Goal: Task Accomplishment & Management: Manage account settings

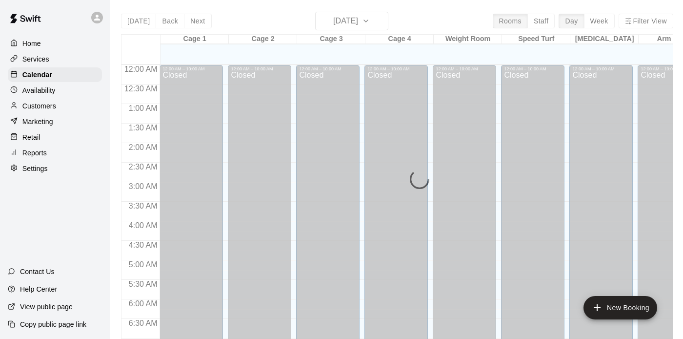
scroll to position [324, 0]
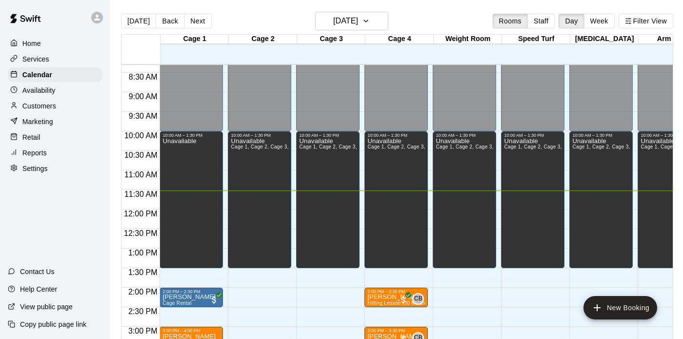
click at [262, 15] on div "[DATE] Back [DATE][DATE] Rooms Staff Day Week Filter View" at bounding box center [397, 23] width 552 height 22
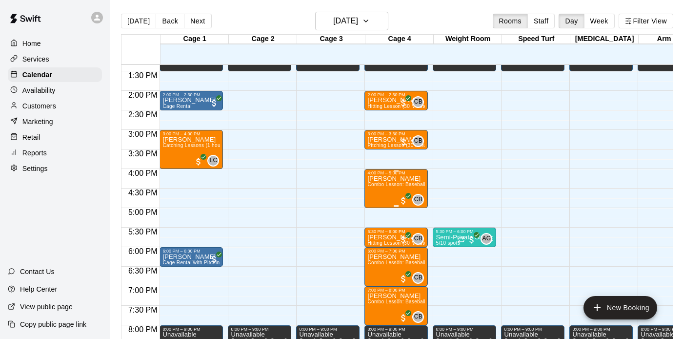
scroll to position [520, 0]
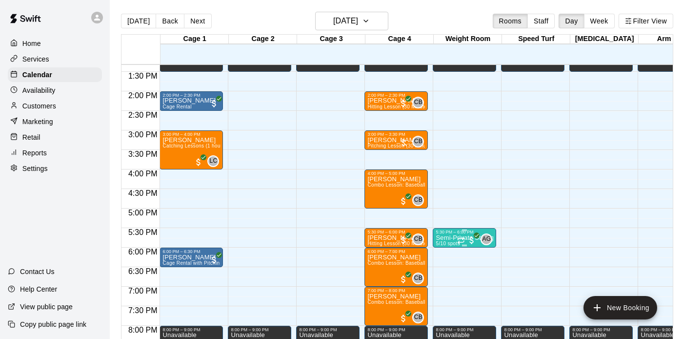
click at [440, 242] on span "5/10 spots" at bounding box center [448, 243] width 24 height 5
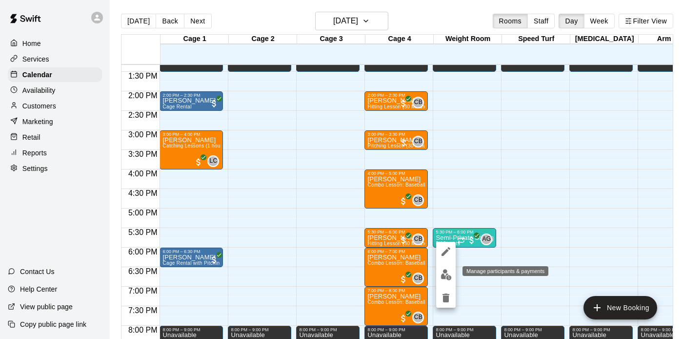
click at [446, 271] on img "edit" at bounding box center [446, 274] width 11 height 11
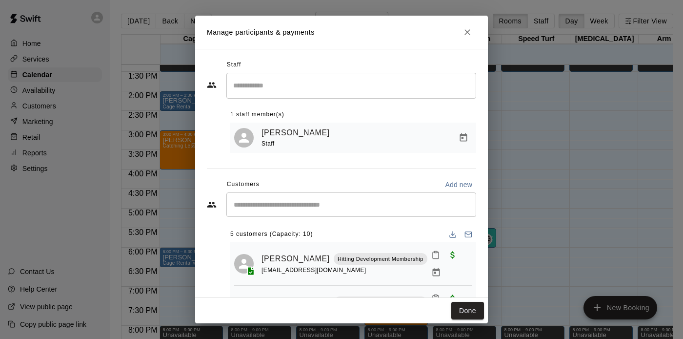
drag, startPoint x: 333, startPoint y: 225, endPoint x: 343, endPoint y: 225, distance: 10.7
click at [343, 225] on div "5 customers (Capacity: 10) [PERSON_NAME] Hitting Development Membership [EMAIL_…" at bounding box center [353, 268] width 246 height 98
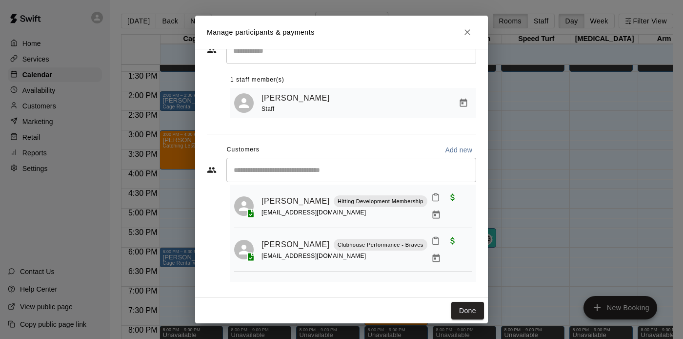
scroll to position [0, 0]
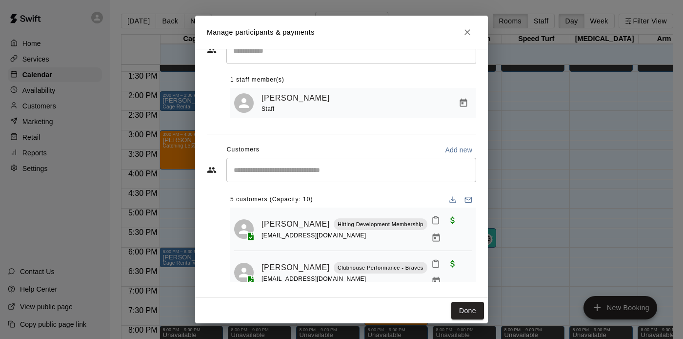
click at [467, 33] on icon "Close" at bounding box center [468, 32] width 10 height 10
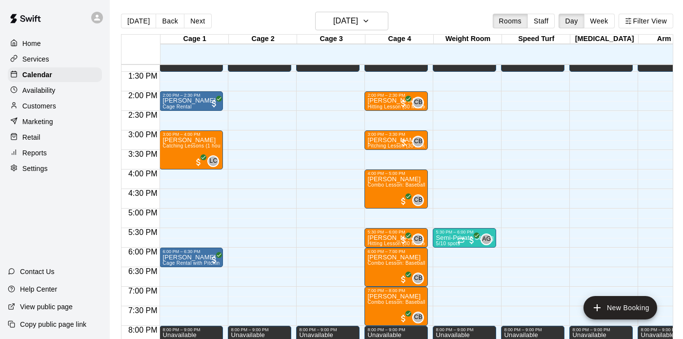
click at [53, 108] on p "Customers" at bounding box center [39, 106] width 34 height 10
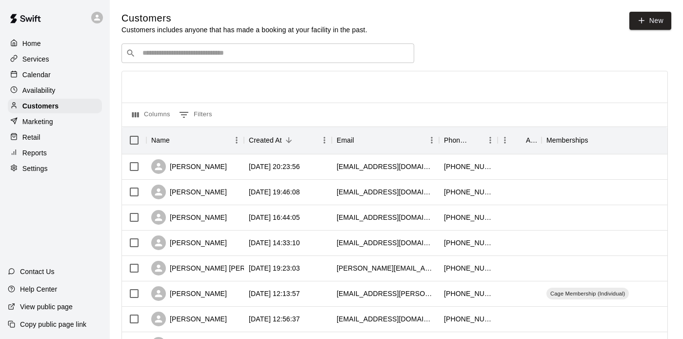
click at [322, 58] on input "Search customers by name or email" at bounding box center [275, 53] width 270 height 10
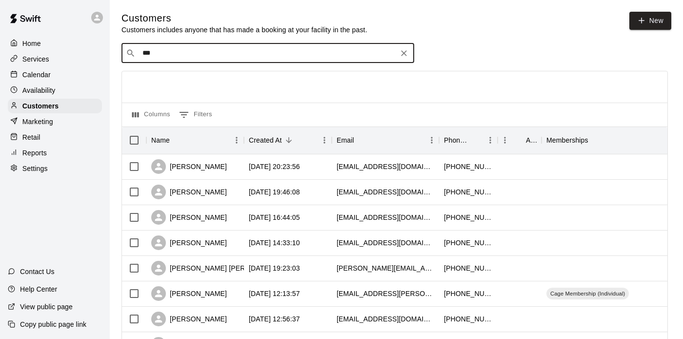
type input "****"
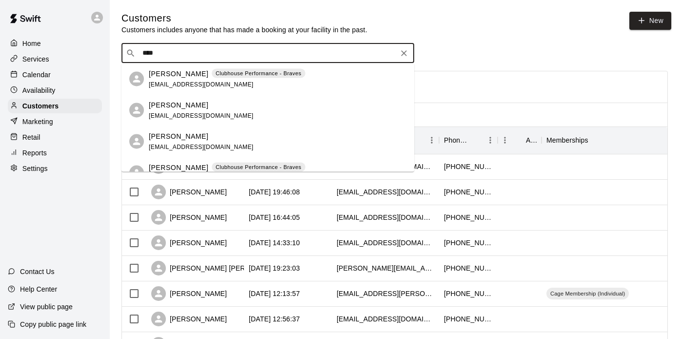
click at [310, 79] on div "[PERSON_NAME] Clubhouse Performance - Braves [EMAIL_ADDRESS][DOMAIN_NAME]" at bounding box center [278, 78] width 258 height 21
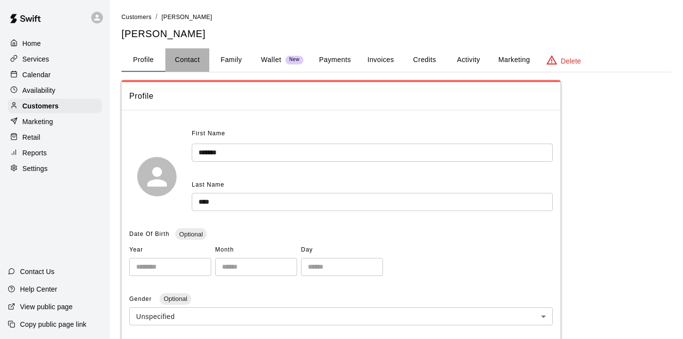
click at [200, 60] on button "Contact" at bounding box center [187, 59] width 44 height 23
select select "**"
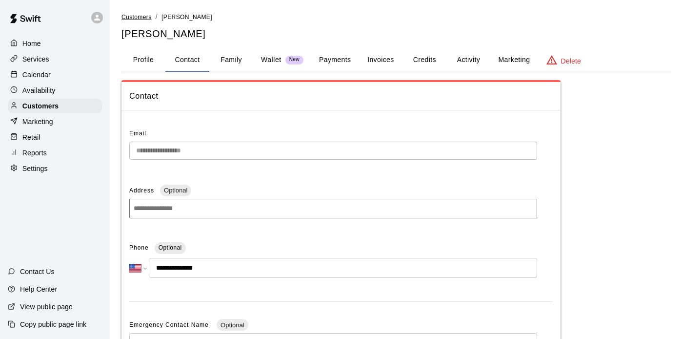
click at [147, 16] on span "Customers" at bounding box center [136, 17] width 30 height 7
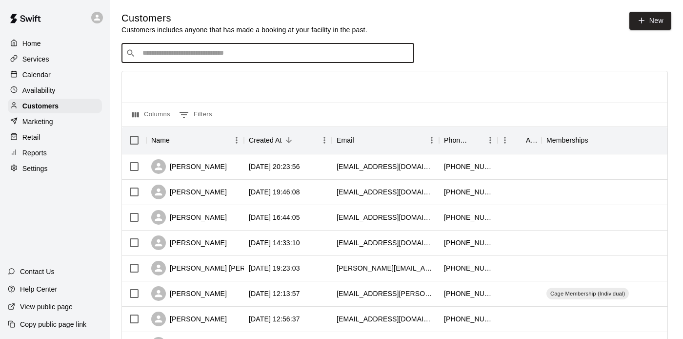
click at [267, 51] on input "Search customers by name or email" at bounding box center [275, 53] width 270 height 10
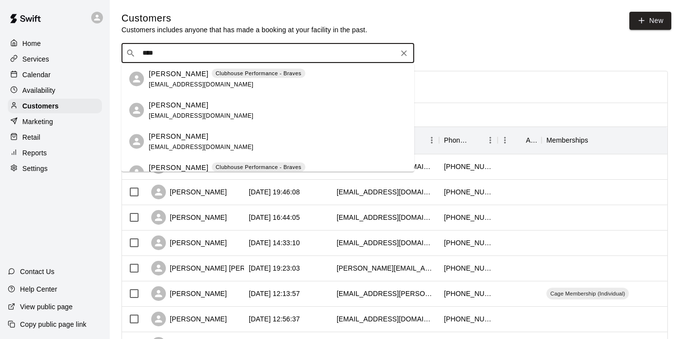
type input "****"
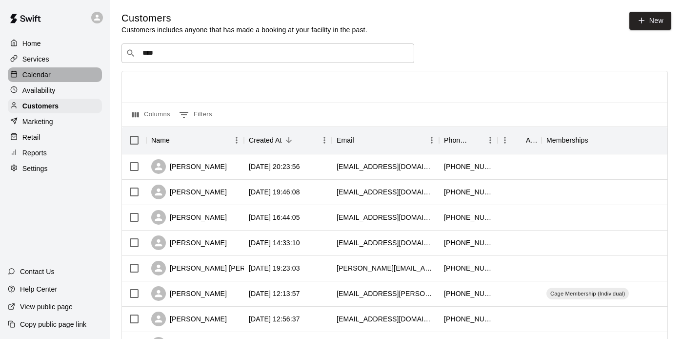
click at [50, 75] on p "Calendar" at bounding box center [36, 75] width 28 height 10
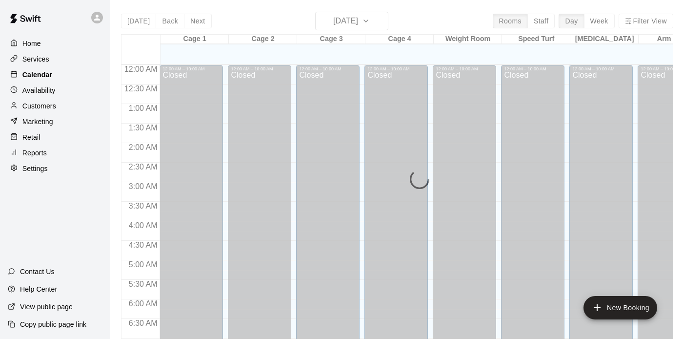
scroll to position [450, 0]
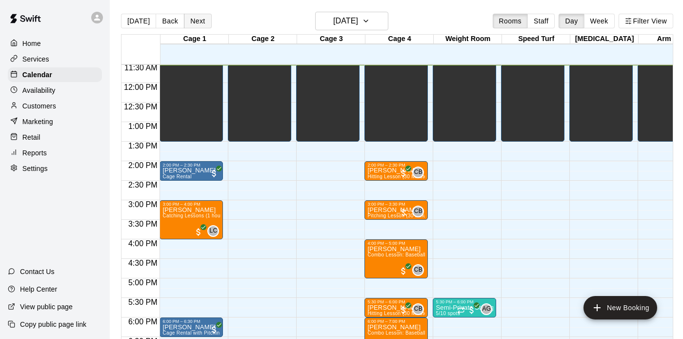
click at [203, 25] on button "Next" at bounding box center [197, 21] width 27 height 15
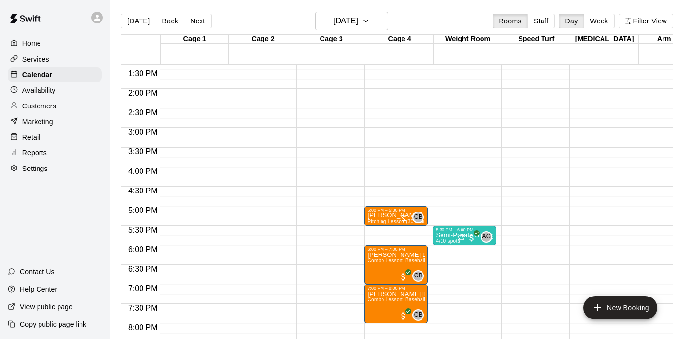
scroll to position [532, 0]
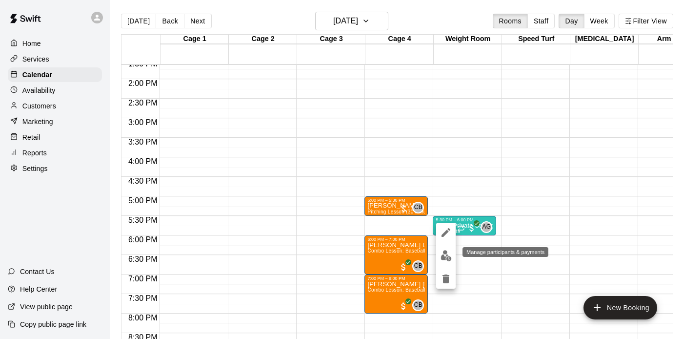
click at [446, 255] on img "edit" at bounding box center [446, 255] width 11 height 11
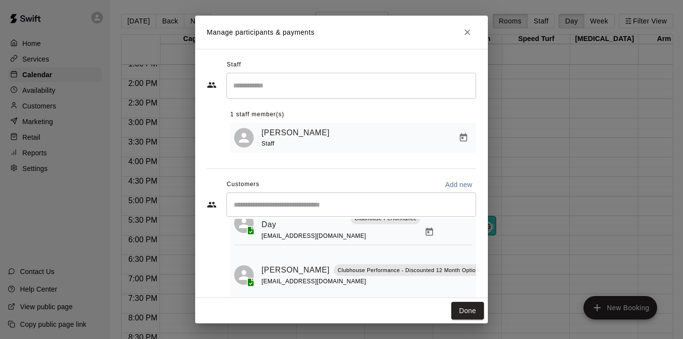
scroll to position [36, 0]
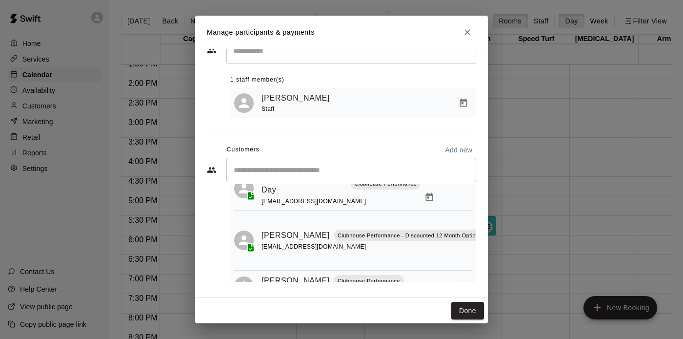
click at [466, 34] on icon "Close" at bounding box center [468, 32] width 10 height 10
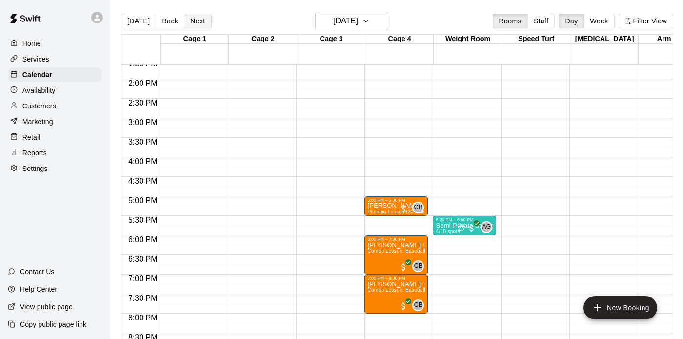
click at [200, 19] on button "Next" at bounding box center [197, 21] width 27 height 15
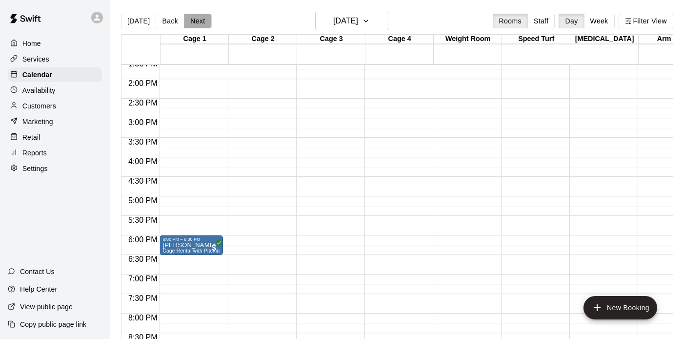
click at [199, 20] on button "Next" at bounding box center [197, 21] width 27 height 15
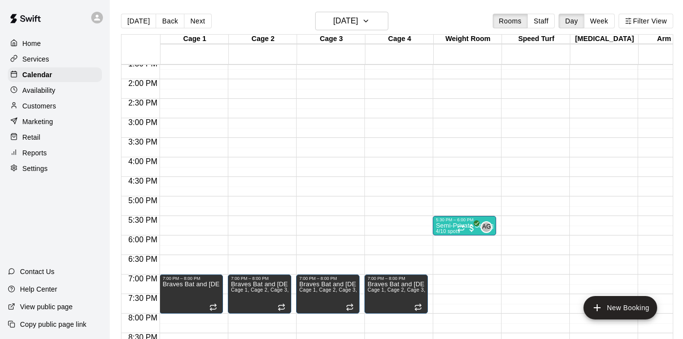
drag, startPoint x: 249, startPoint y: 12, endPoint x: 270, endPoint y: 17, distance: 21.5
click at [270, 17] on div "[DATE] Back [DATE][DATE] Rooms Staff Day Week Filter View" at bounding box center [397, 23] width 552 height 22
click at [443, 225] on p "Semi-Private Strength & Conditioning" at bounding box center [465, 225] width 58 height 0
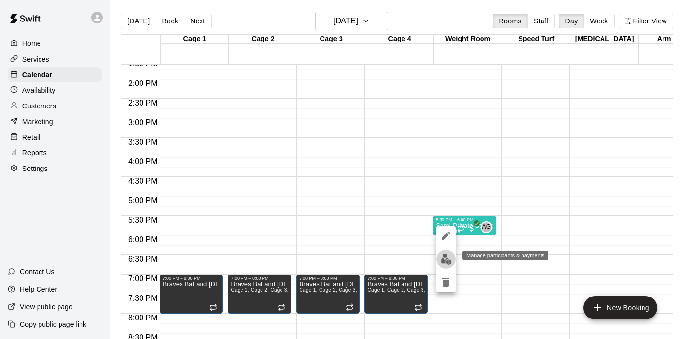
click at [443, 257] on img "edit" at bounding box center [446, 258] width 11 height 11
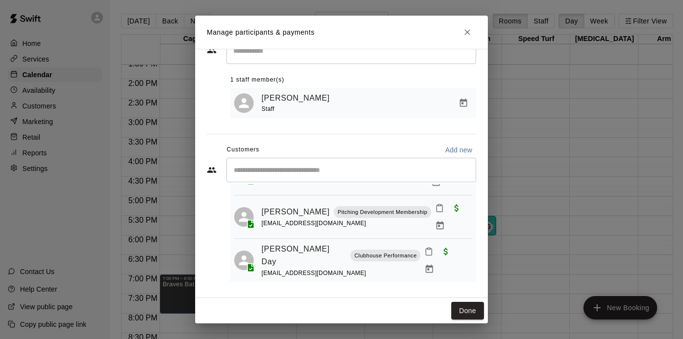
click at [469, 34] on icon "Close" at bounding box center [467, 32] width 6 height 6
